Goal: Transaction & Acquisition: Purchase product/service

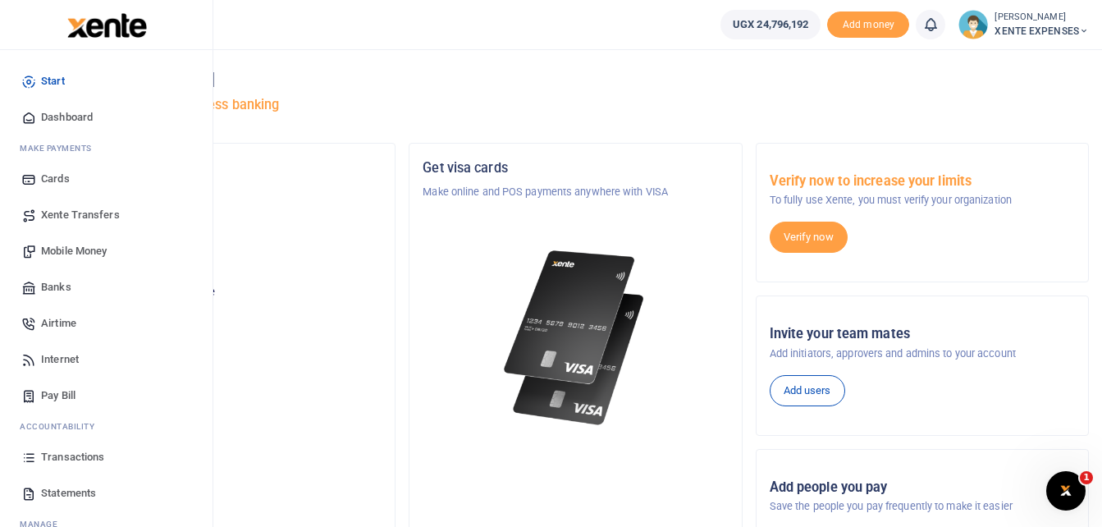
click at [82, 454] on span "Transactions" at bounding box center [72, 457] width 63 height 16
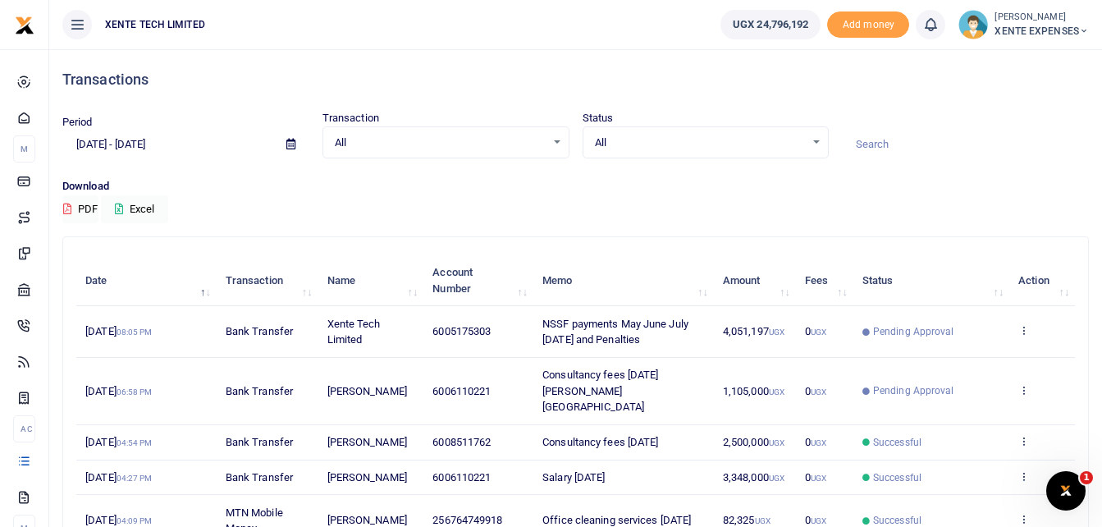
click at [290, 146] on icon at bounding box center [290, 144] width 9 height 11
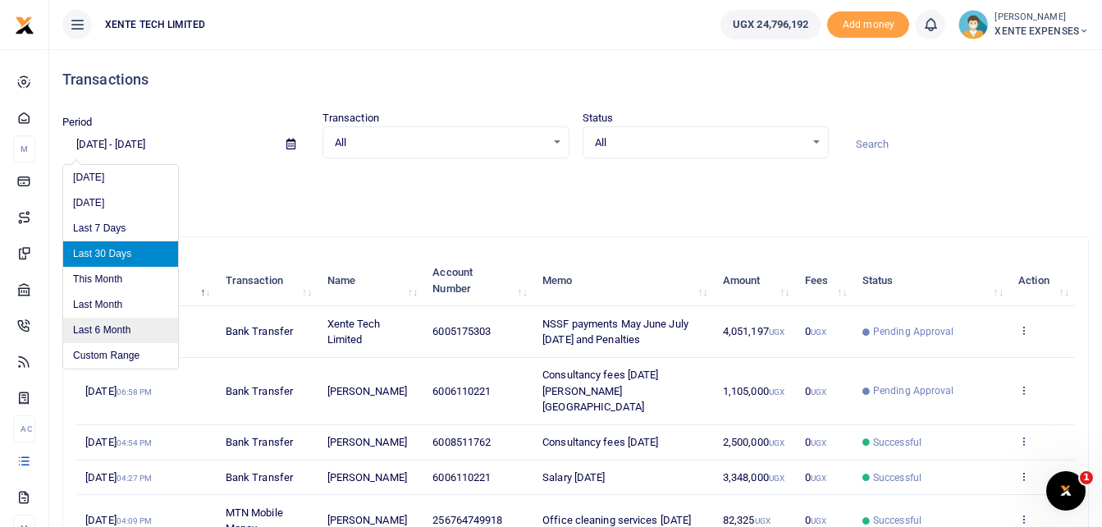
click at [121, 330] on li "Last 6 Month" at bounding box center [120, 329] width 115 height 25
type input "04/02/2025 - 10/02/2025"
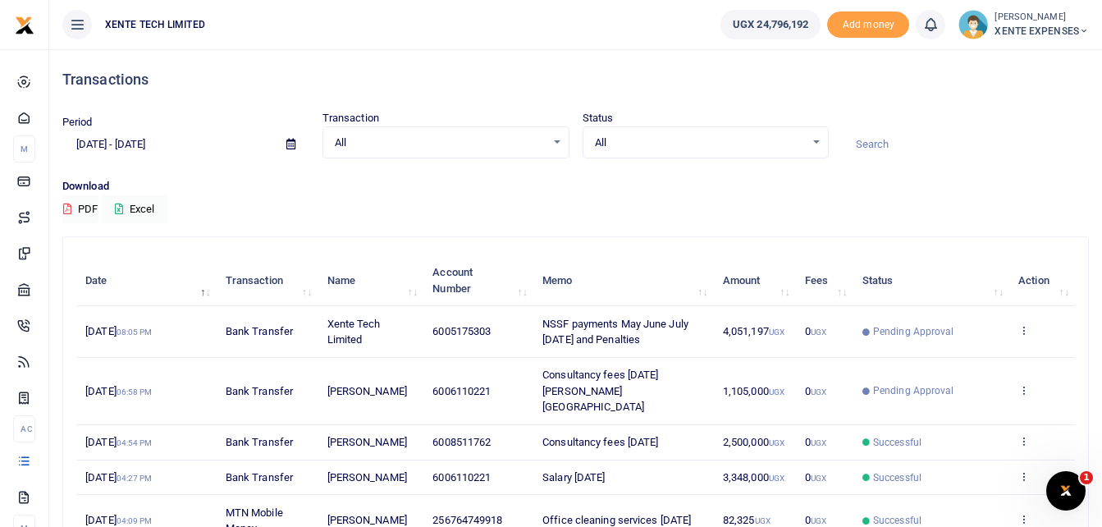
click at [872, 144] on input at bounding box center [965, 144] width 247 height 28
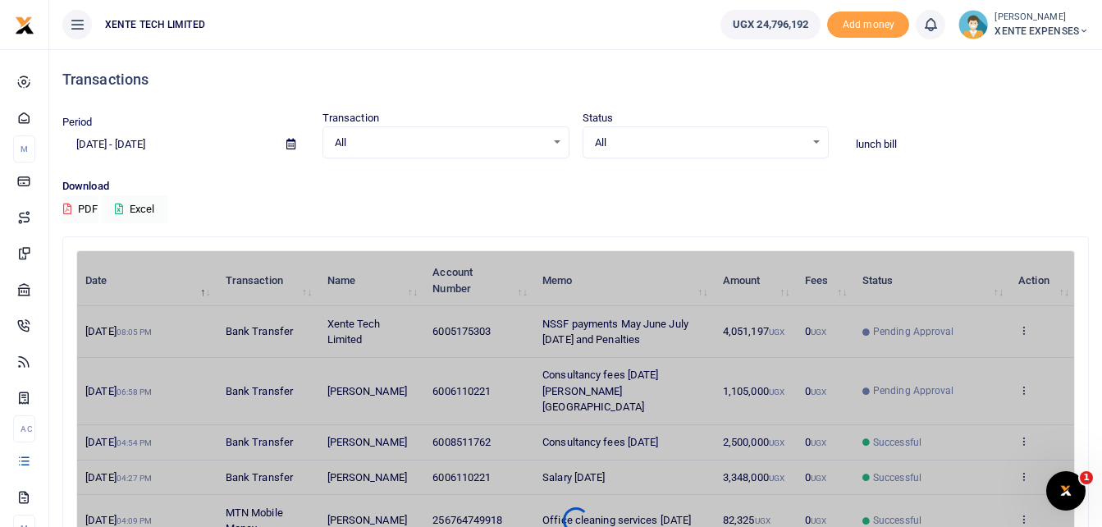
type input "lunch bill"
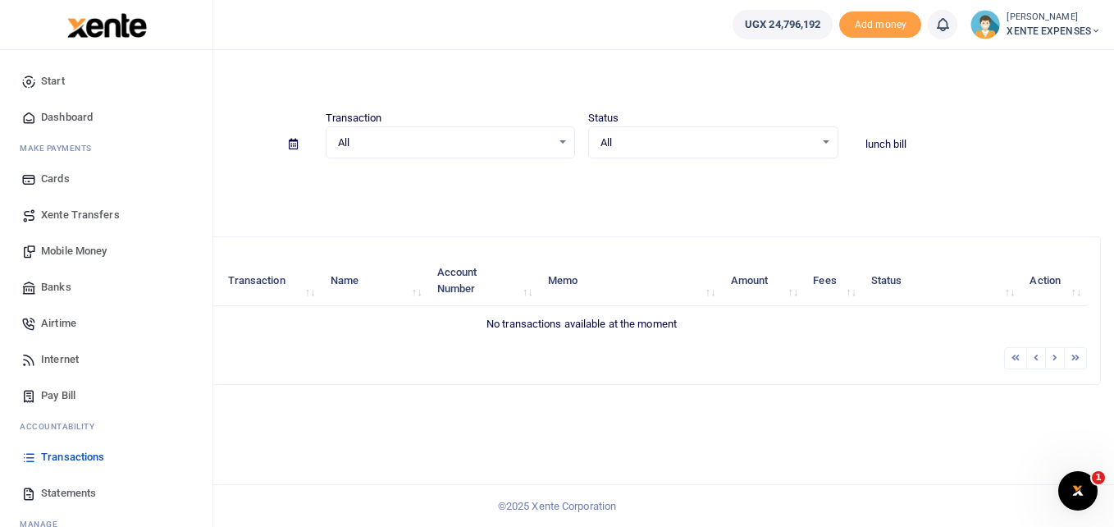
click at [75, 454] on span "Transactions" at bounding box center [72, 457] width 63 height 16
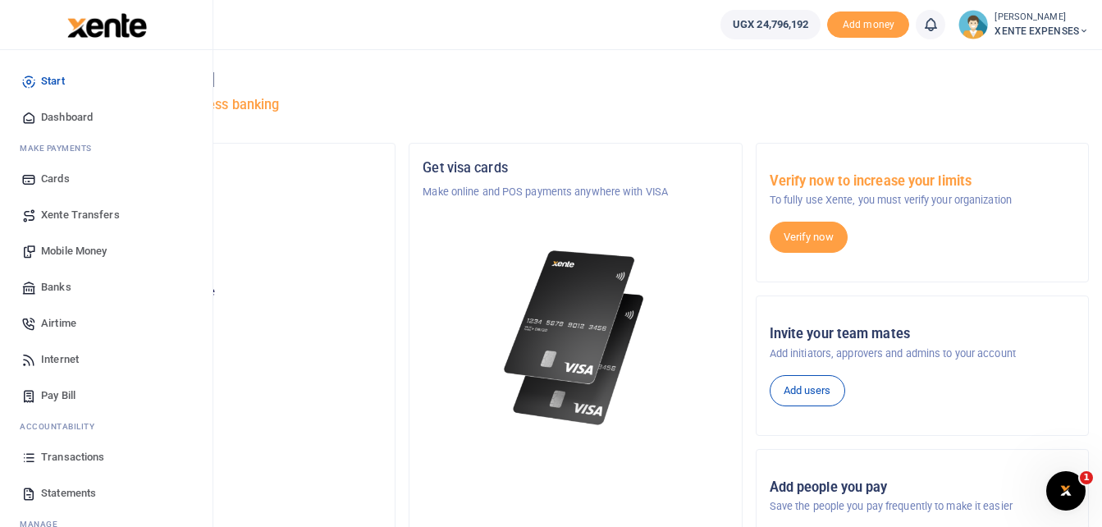
click at [79, 248] on span "Mobile Money" at bounding box center [74, 251] width 66 height 16
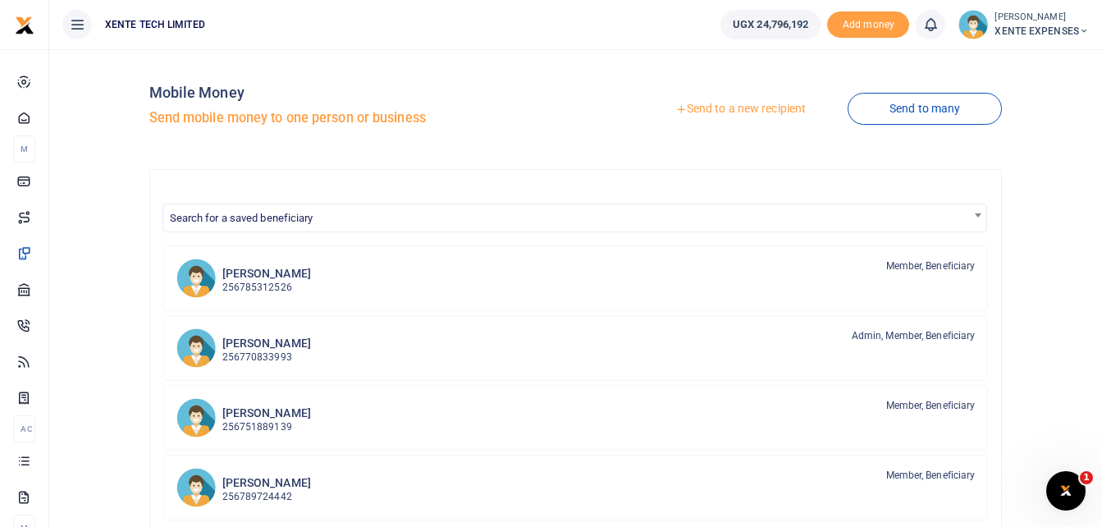
click at [716, 107] on link "Send to a new recipient" at bounding box center [740, 109] width 214 height 30
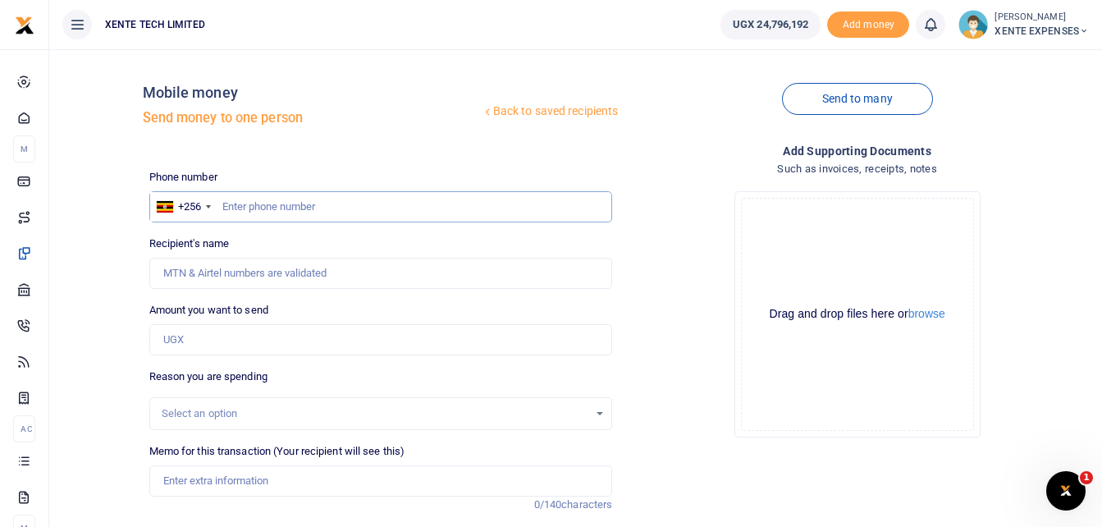
click at [248, 215] on input "text" at bounding box center [381, 206] width 464 height 31
type input "770954053"
type input "[PERSON_NAME]"
type input "770954053"
click at [214, 343] on input "Amount you want to send" at bounding box center [381, 339] width 464 height 31
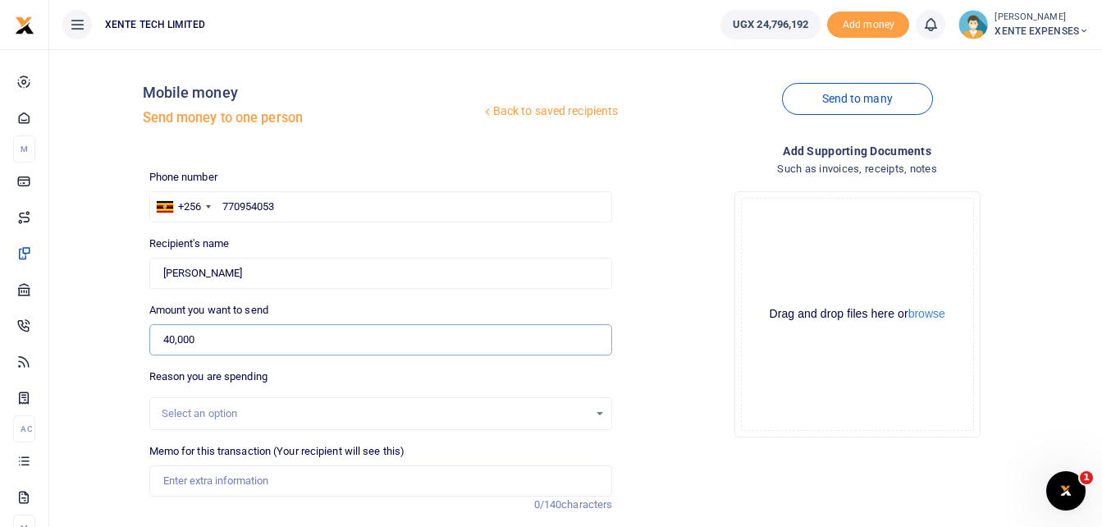
type input "40,000"
click at [283, 419] on div "Select an option" at bounding box center [375, 413] width 427 height 16
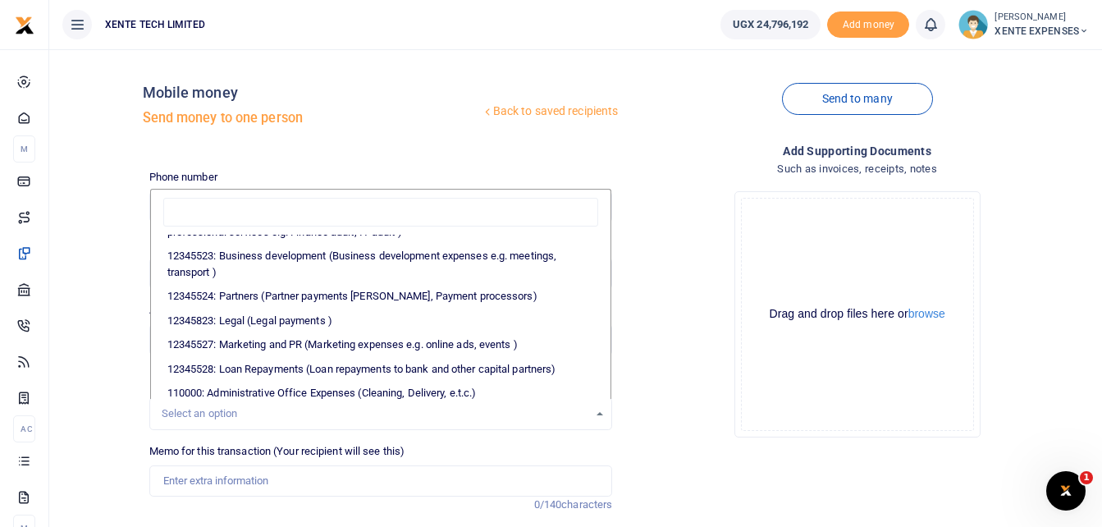
scroll to position [198, 0]
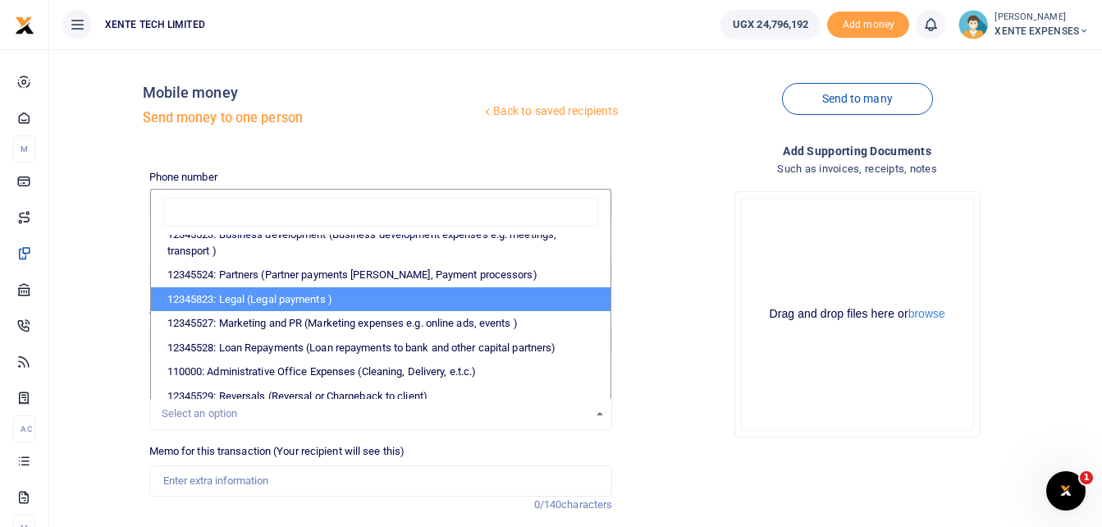
click at [281, 291] on li "12345823: Legal (Legal payments )" at bounding box center [381, 299] width 460 height 25
select select "17"
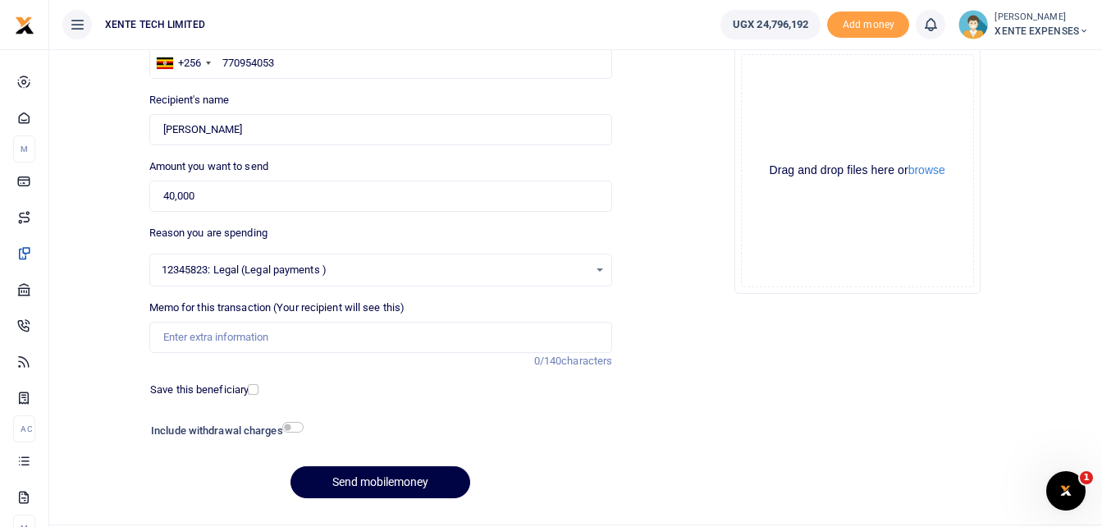
scroll to position [157, 0]
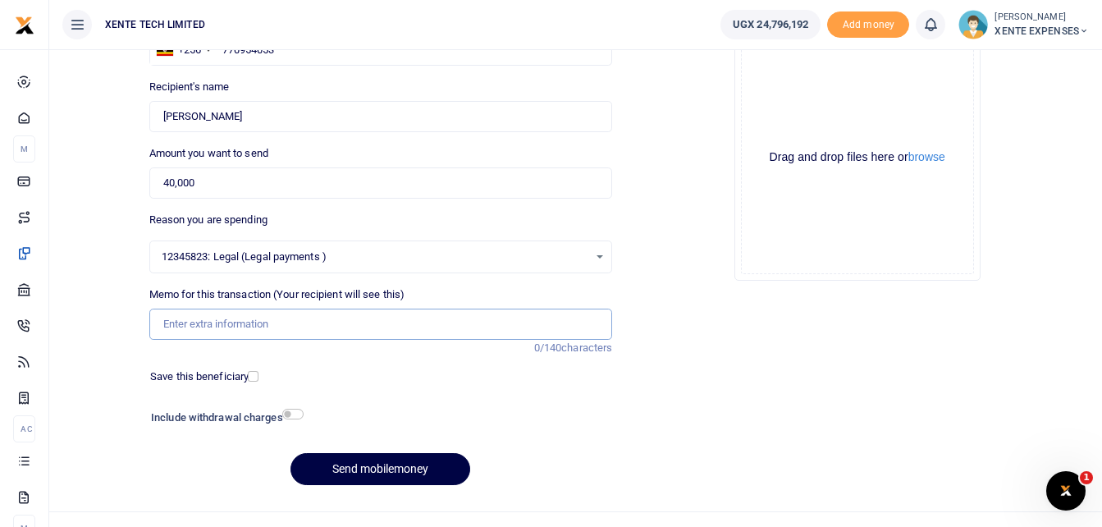
click at [230, 322] on input "Memo for this transaction (Your recipient will see this)" at bounding box center [381, 323] width 464 height 31
type input "Legal assignment"
click at [377, 466] on button "Send mobilemoney" at bounding box center [380, 469] width 180 height 32
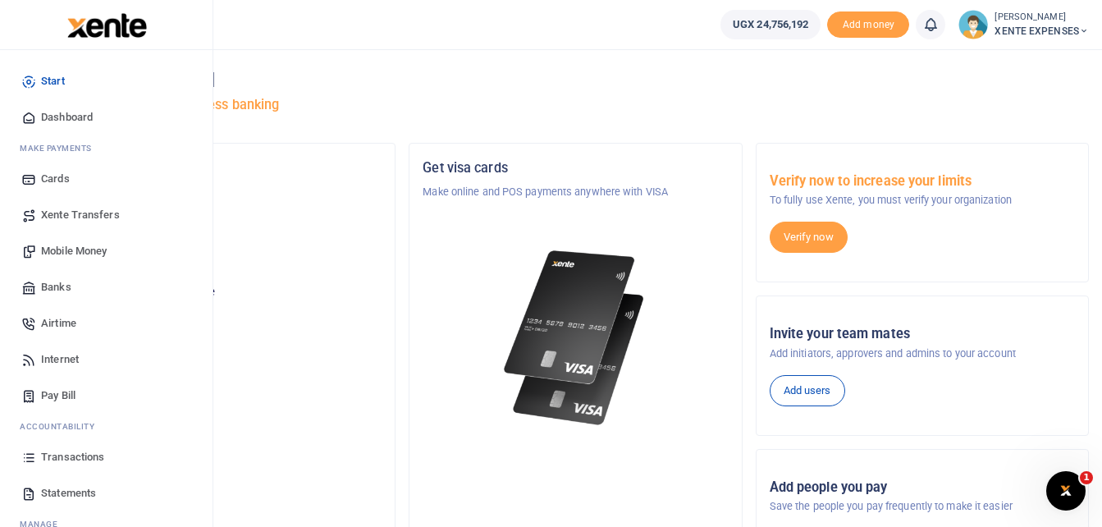
click at [66, 454] on span "Transactions" at bounding box center [72, 457] width 63 height 16
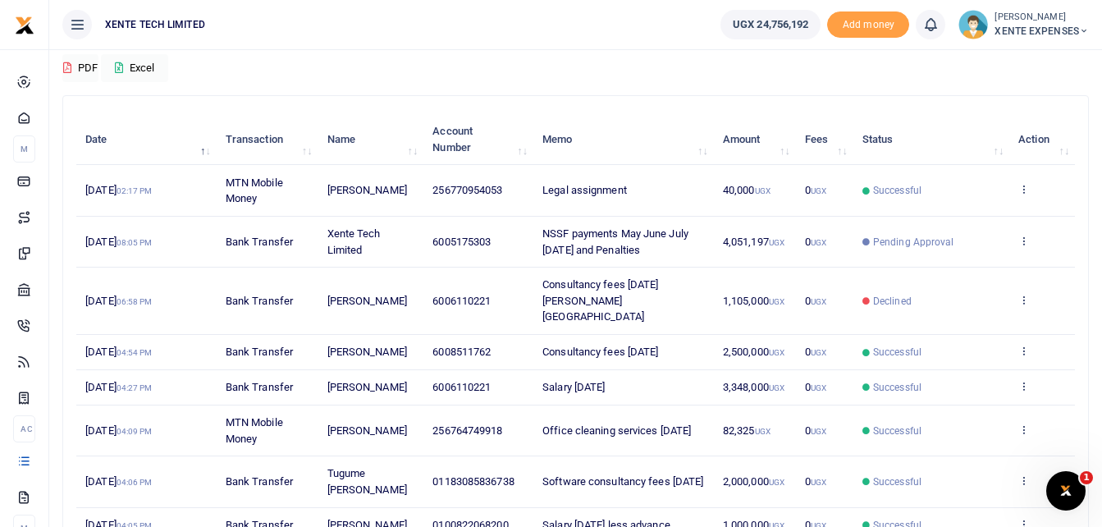
scroll to position [143, 0]
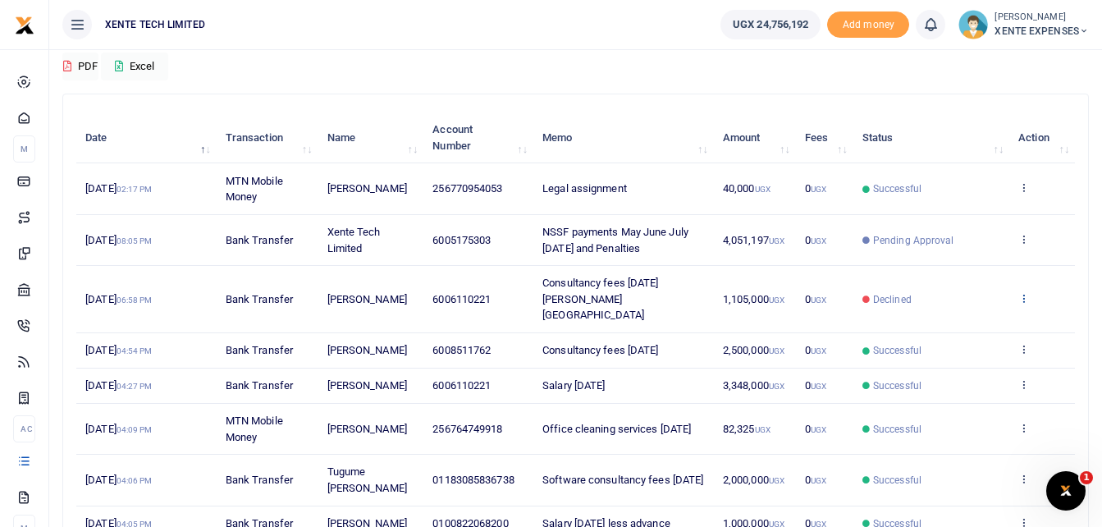
click at [1023, 292] on icon at bounding box center [1023, 297] width 11 height 11
click at [968, 350] on link "Send again" at bounding box center [963, 354] width 130 height 23
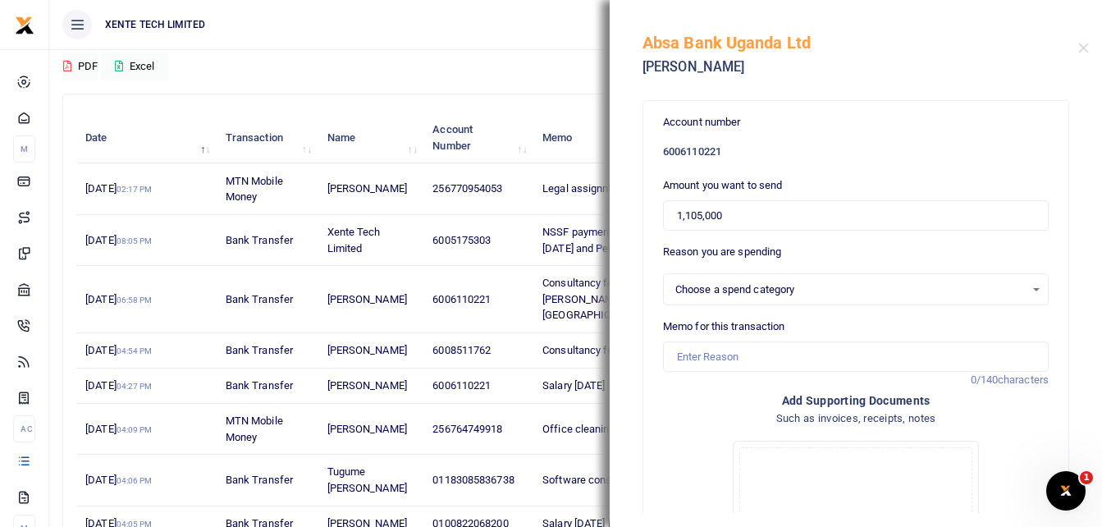
select select "14"
click at [749, 318] on label "Memo for this transaction" at bounding box center [724, 326] width 122 height 16
click at [749, 341] on input "Memo for this transaction" at bounding box center [856, 356] width 386 height 31
click at [726, 351] on input "Memo for this transaction" at bounding box center [856, 356] width 386 height 31
type input "Consultancy fees [DATE] [PERSON_NAME][GEOGRAPHIC_DATA]"
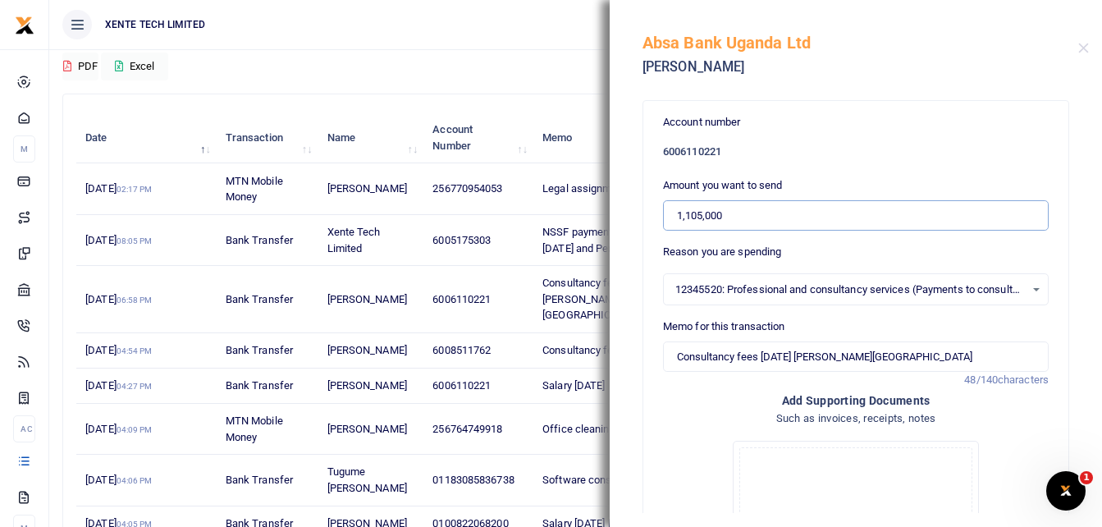
click at [688, 217] on input "1,105,000" at bounding box center [856, 215] width 386 height 31
click at [696, 215] on input "1,050,000" at bounding box center [856, 215] width 386 height 31
click at [701, 215] on input "1,000,000" at bounding box center [856, 215] width 386 height 31
click at [692, 216] on input "100,000" at bounding box center [856, 215] width 386 height 31
click at [695, 217] on input "100,000" at bounding box center [856, 215] width 386 height 31
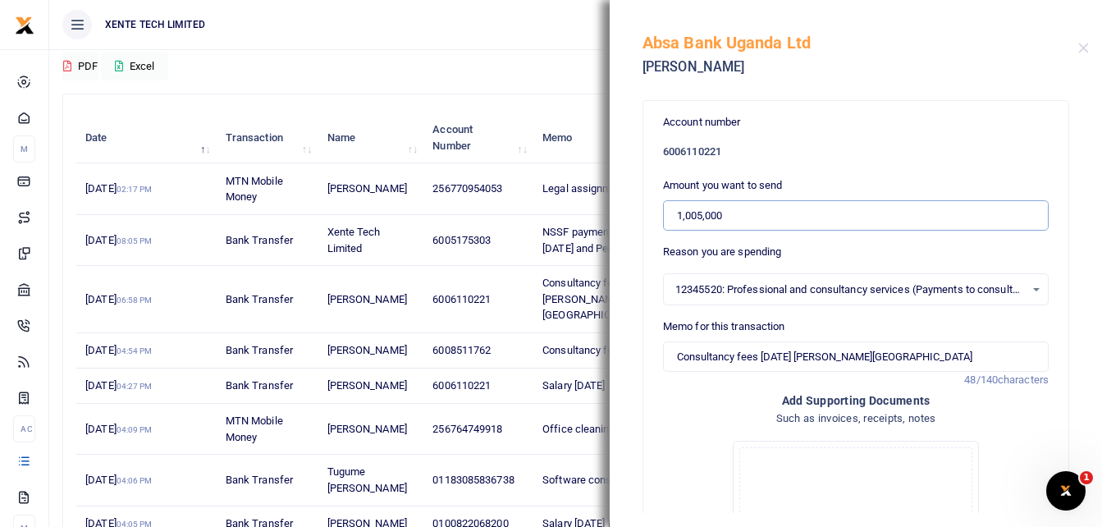
type input "1,005,000"
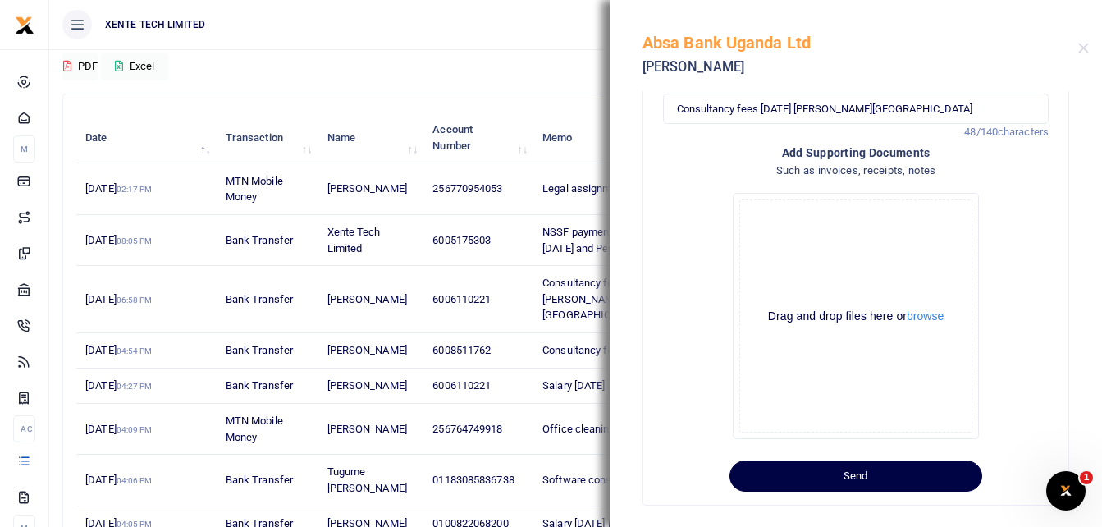
scroll to position [267, 0]
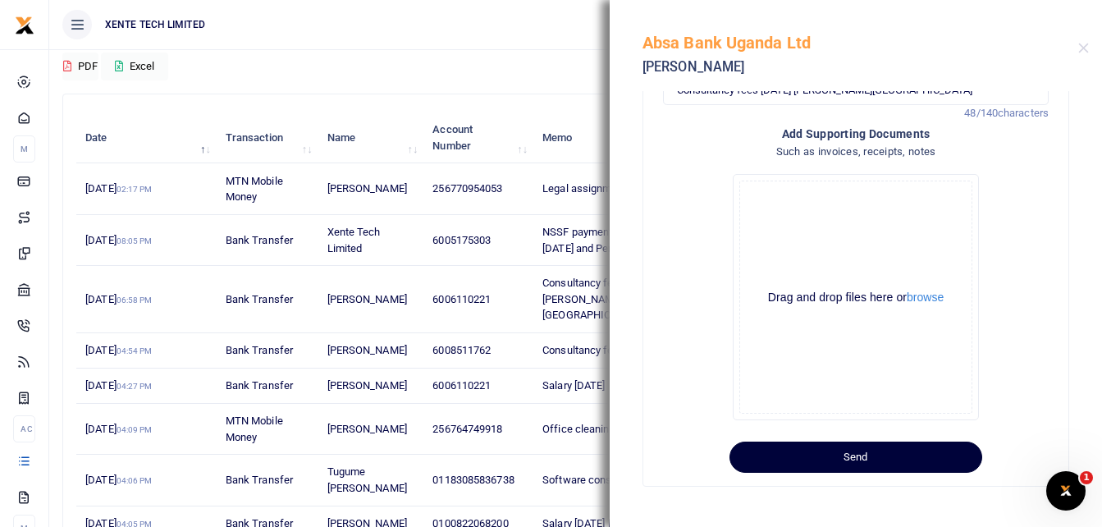
click at [930, 463] on button "Send" at bounding box center [855, 456] width 253 height 31
